Goal: Task Accomplishment & Management: Complete application form

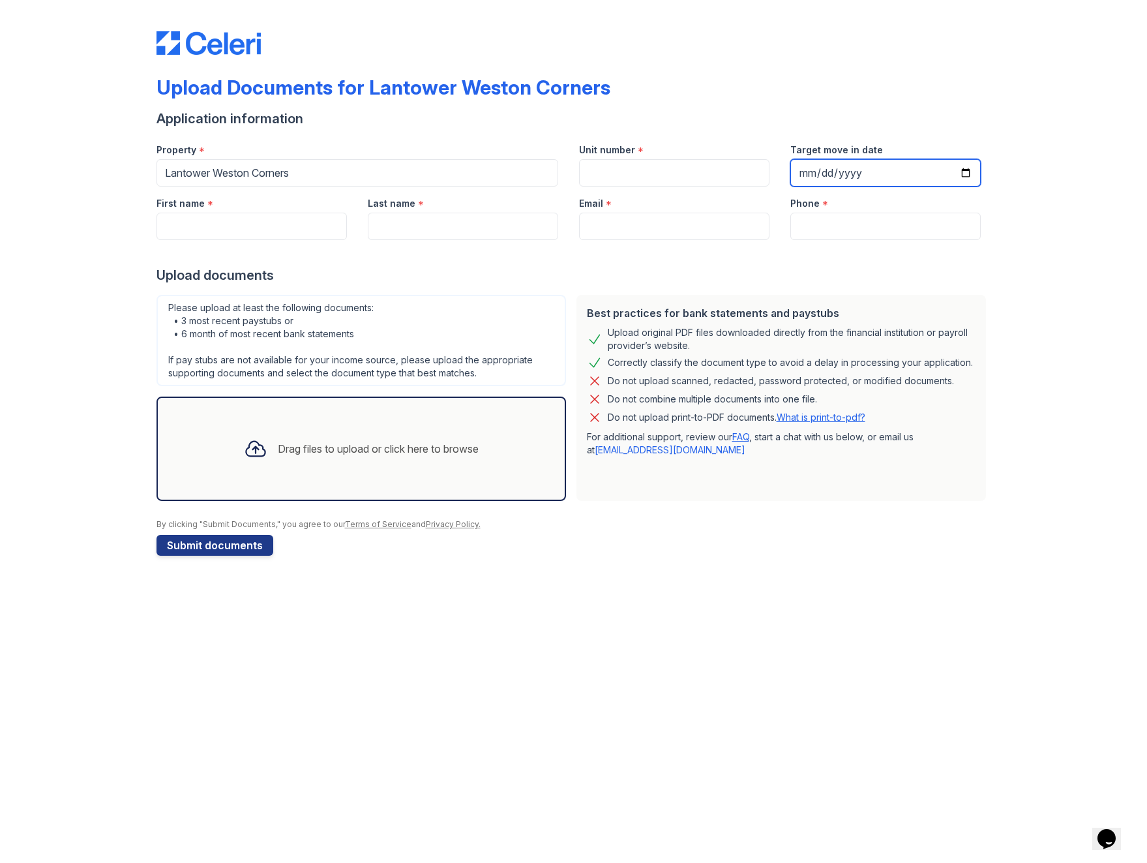
click at [865, 173] on input "Target move in date" at bounding box center [885, 172] width 190 height 27
type input "[DATE]"
type input "[PERSON_NAME]"
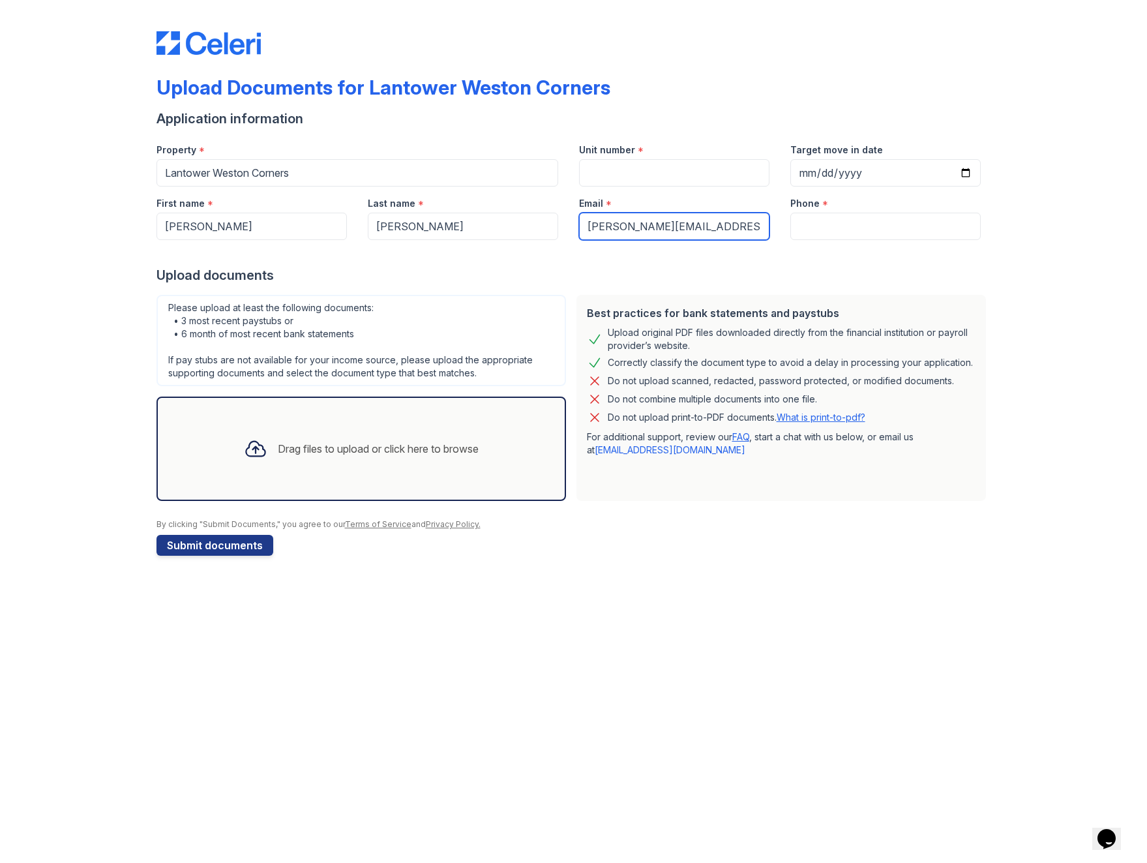
type input "[PERSON_NAME][EMAIL_ADDRESS][DOMAIN_NAME]"
type input "9193953569"
click at [610, 173] on input "Unit number" at bounding box center [674, 172] width 190 height 27
click at [245, 464] on div at bounding box center [256, 449] width 34 height 34
click at [623, 170] on input "Unit number" at bounding box center [674, 172] width 190 height 27
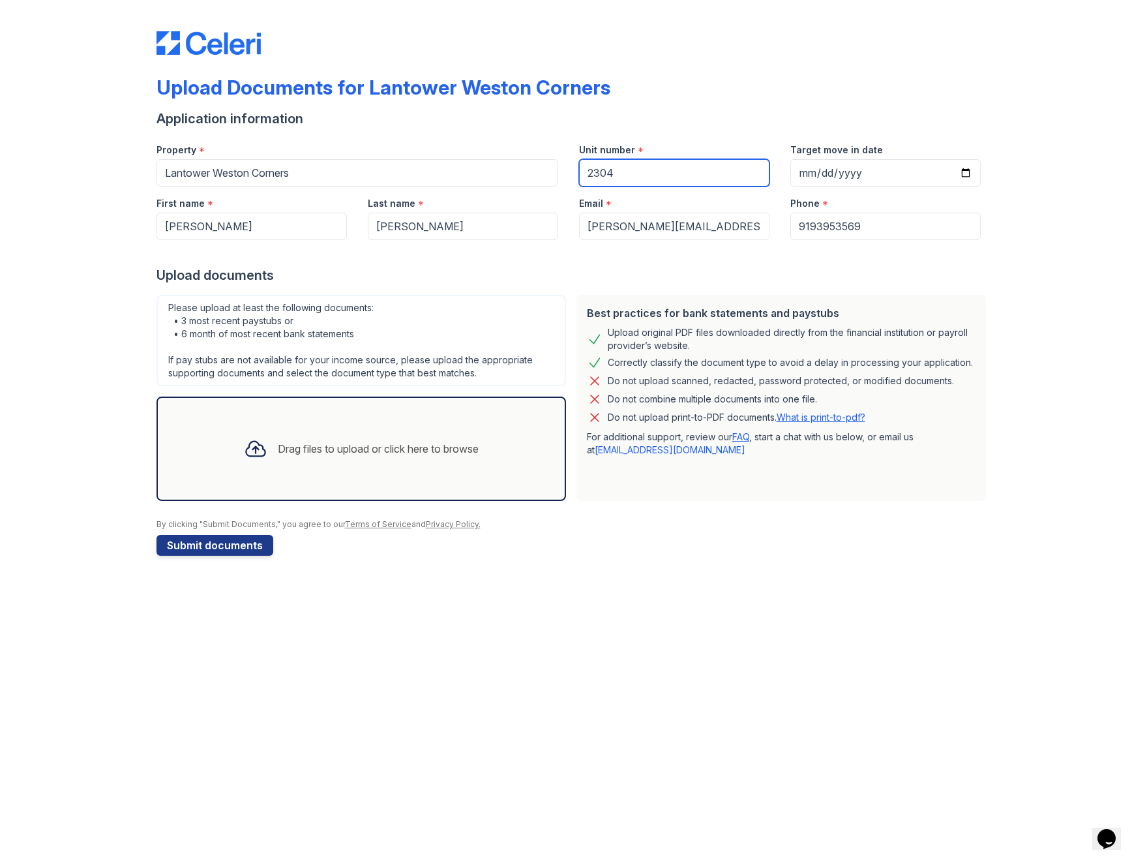
type input "2304"
click at [272, 449] on div "Drag files to upload or click here to browse" at bounding box center [361, 448] width 256 height 44
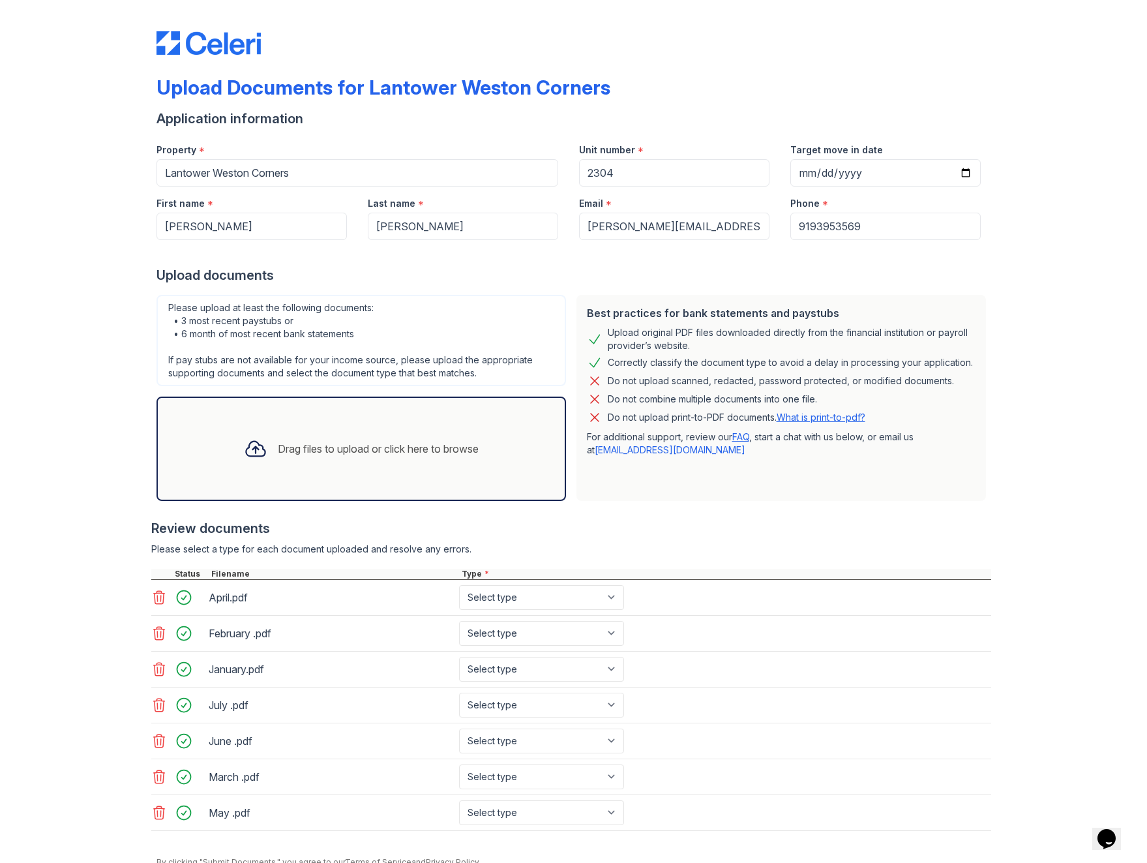
click at [158, 670] on icon at bounding box center [159, 669] width 16 height 16
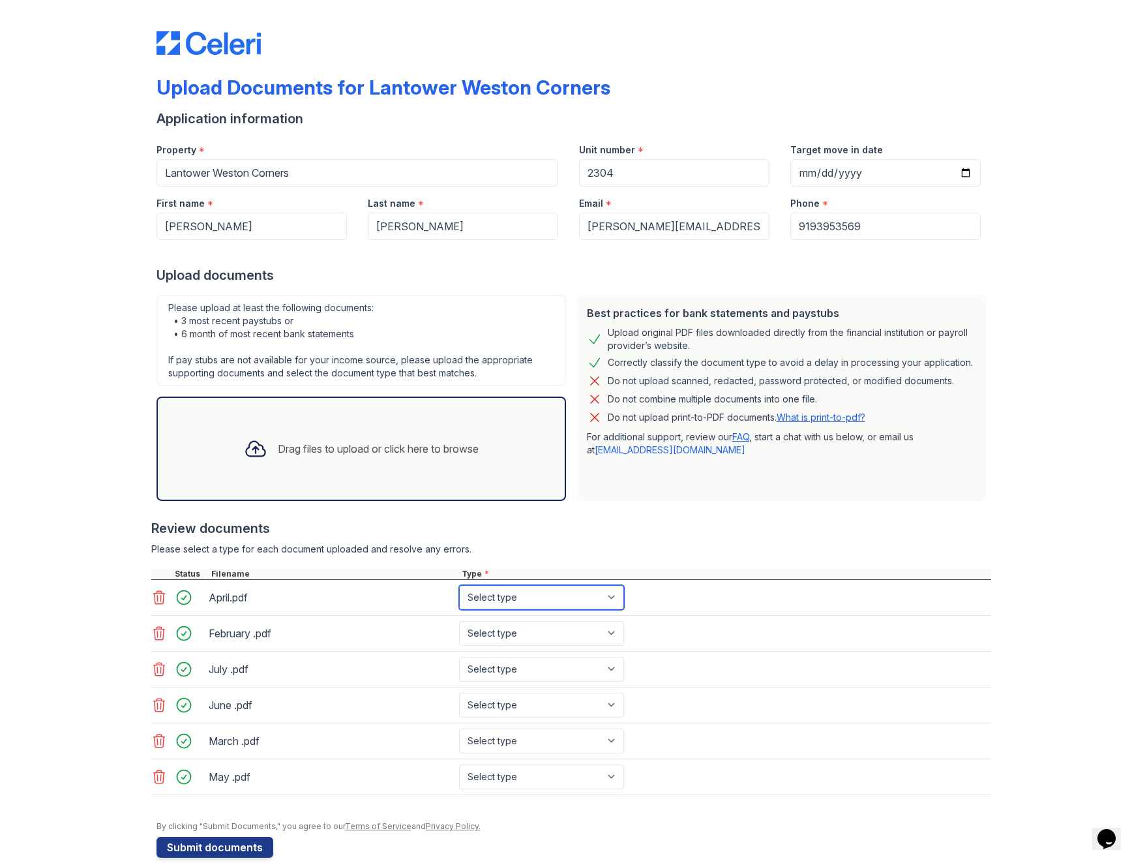
select select "bank_statement"
click at [614, 681] on div "July .pdf Select type Paystub Bank Statement Offer Letter Tax Documents Benefit…" at bounding box center [571, 669] width 840 height 36
select select "bank_statement"
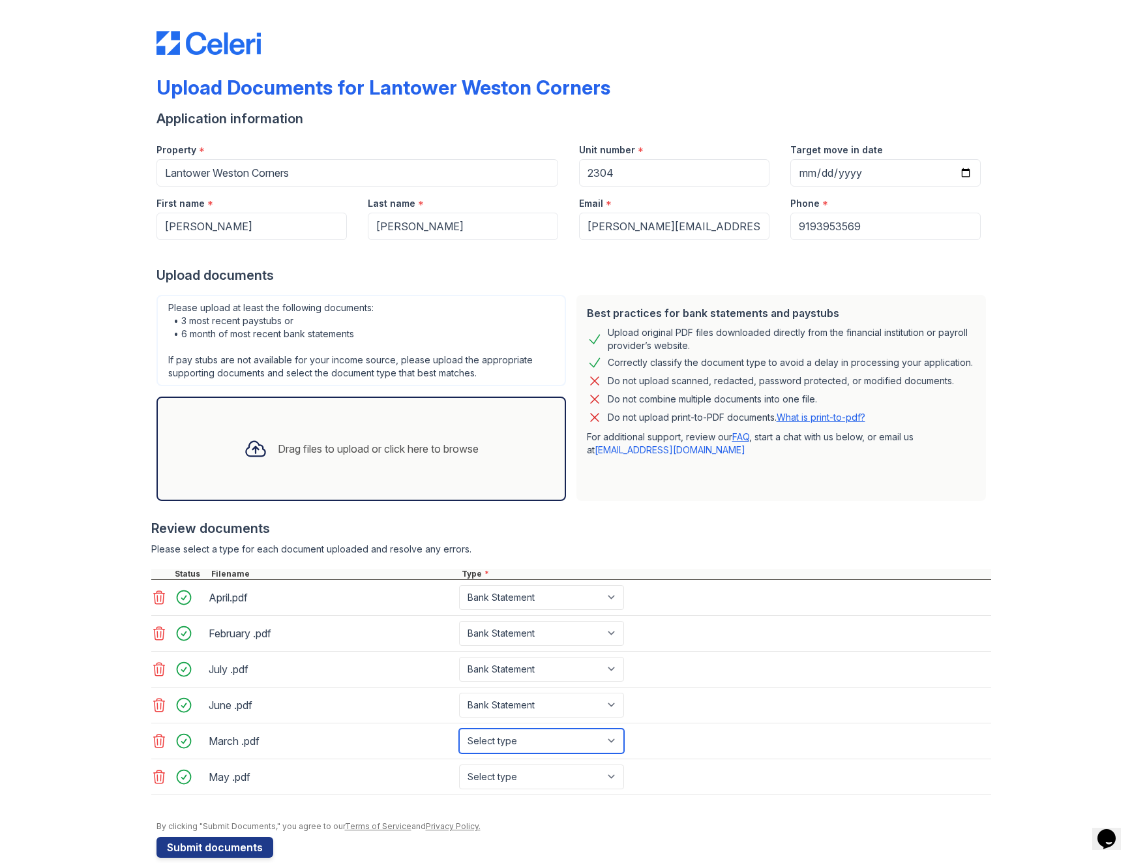
select select "bank_statement"
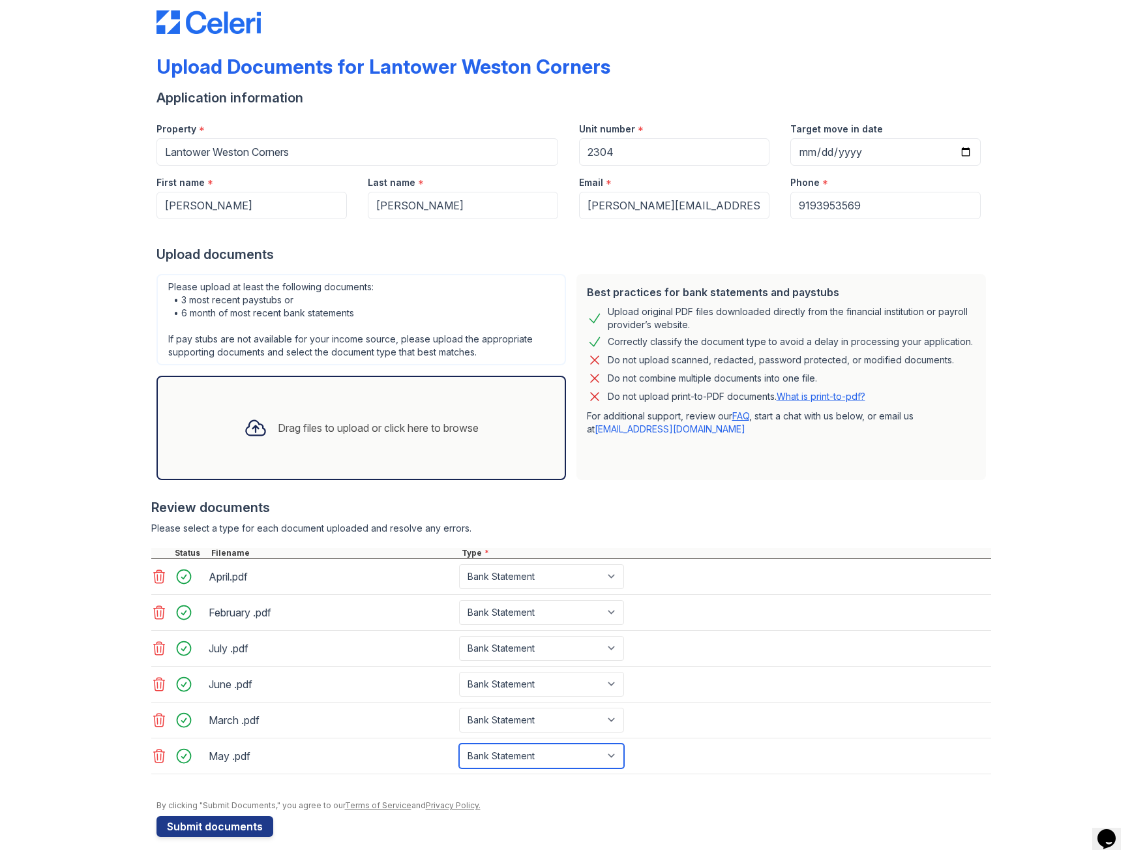
scroll to position [21, 0]
click at [222, 824] on button "Submit documents" at bounding box center [214, 826] width 117 height 21
